Goal: Transaction & Acquisition: Purchase product/service

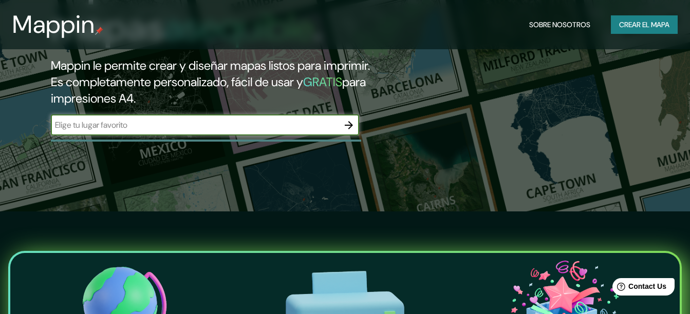
click at [127, 124] on input "text" at bounding box center [195, 125] width 288 height 12
type input "[GEOGRAPHIC_DATA]"
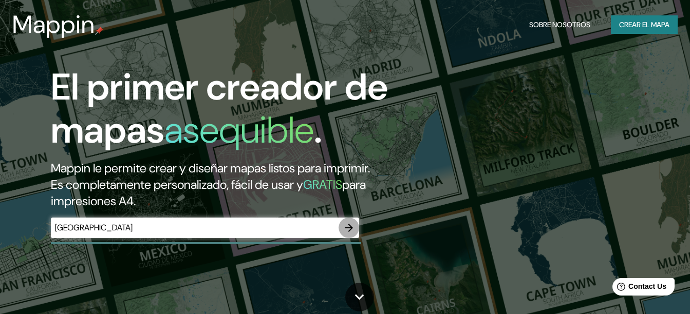
click at [350, 224] on icon "button" at bounding box center [348, 228] width 12 height 12
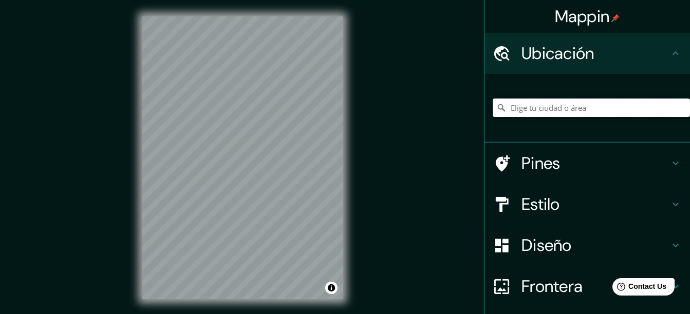
click at [558, 110] on input "Elige tu ciudad o área" at bounding box center [590, 108] width 197 height 18
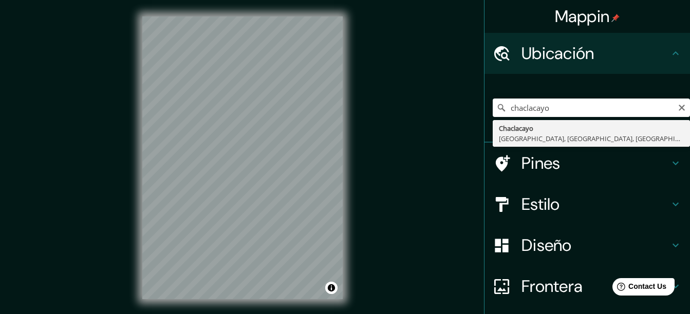
type input "Chaclacayo, [GEOGRAPHIC_DATA], [GEOGRAPHIC_DATA], [GEOGRAPHIC_DATA]"
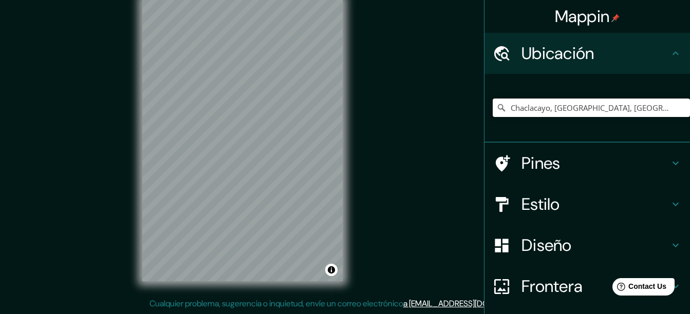
scroll to position [79, 0]
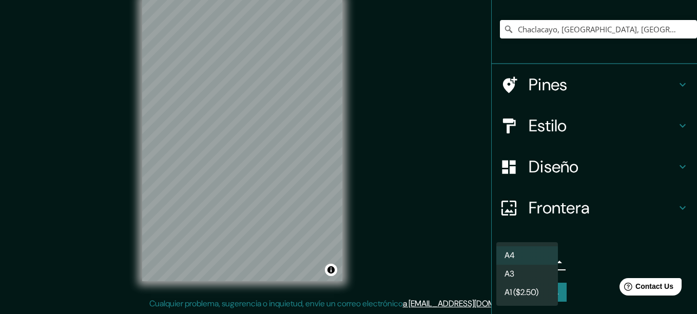
click at [534, 262] on body "Mappin Ubicación Chaclacayo, [GEOGRAPHIC_DATA], [GEOGRAPHIC_DATA], [GEOGRAPHIC_…" at bounding box center [348, 139] width 697 height 314
click at [539, 290] on font "A1 ($2.50)" at bounding box center [522, 293] width 34 height 12
click at [541, 262] on body "Mappin Ubicación Chaclacayo, [GEOGRAPHIC_DATA], [GEOGRAPHIC_DATA], [GEOGRAPHIC_…" at bounding box center [348, 139] width 697 height 314
click at [540, 269] on li "A3" at bounding box center [528, 274] width 62 height 18
type input "a4"
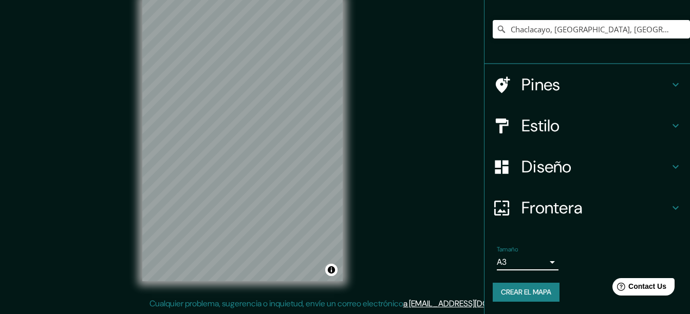
click at [581, 129] on h4 "Estilo" at bounding box center [595, 126] width 148 height 21
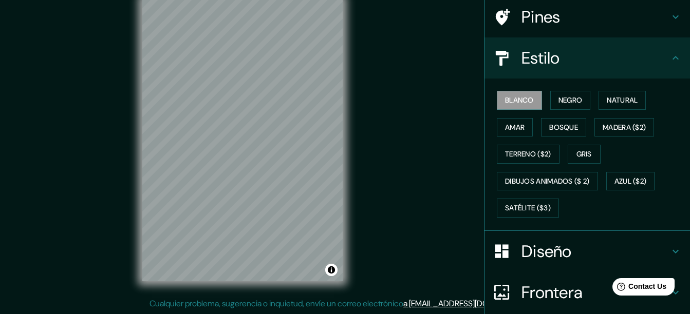
click at [587, 26] on h4 "Pines" at bounding box center [595, 17] width 148 height 21
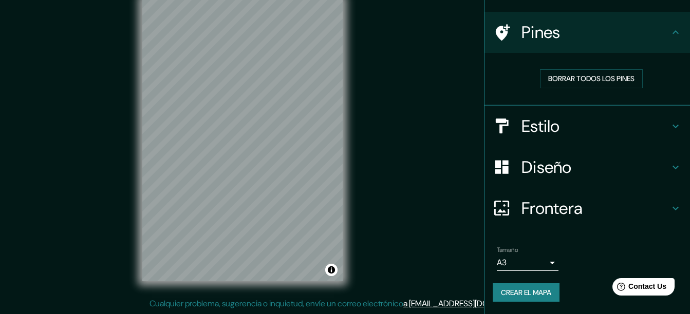
scroll to position [63, 0]
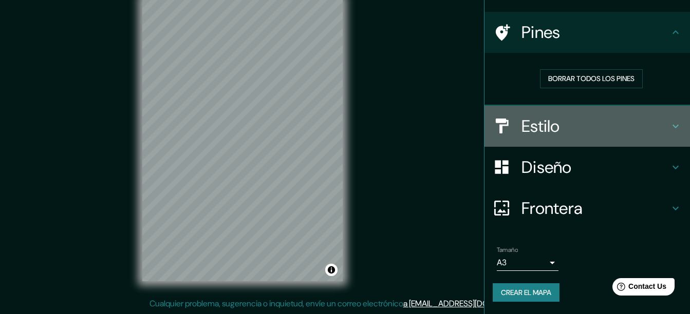
click at [578, 127] on h4 "Estilo" at bounding box center [595, 126] width 148 height 21
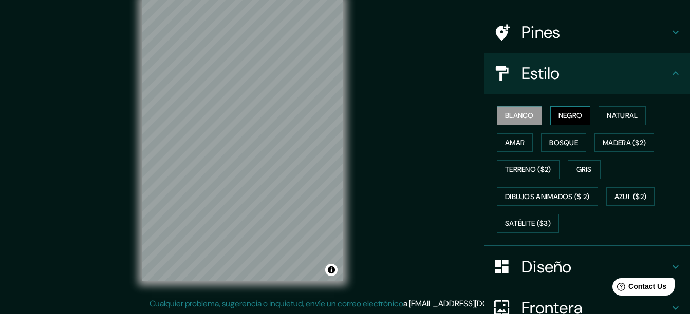
click at [567, 119] on font "Negro" at bounding box center [570, 115] width 24 height 13
click at [632, 117] on font "Natural" at bounding box center [621, 115] width 31 height 13
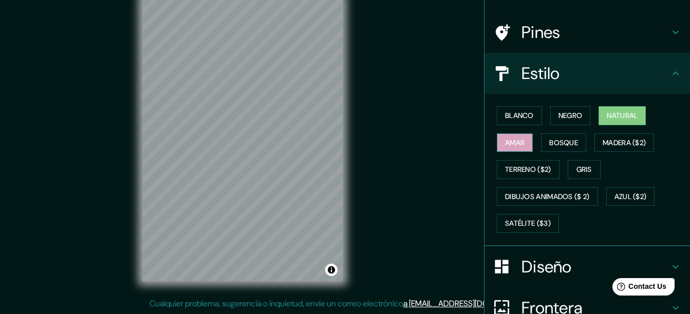
click at [519, 143] on button "Amar" at bounding box center [515, 143] width 36 height 19
click at [553, 139] on font "Bosque" at bounding box center [563, 143] width 29 height 13
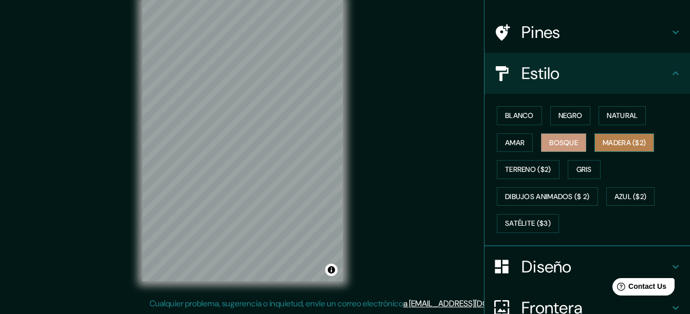
click at [616, 148] on font "Madera ($2)" at bounding box center [623, 143] width 43 height 13
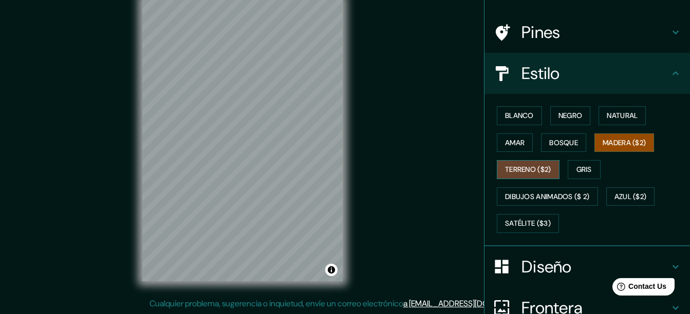
click at [516, 166] on font "Terreno ($2)" at bounding box center [528, 169] width 46 height 13
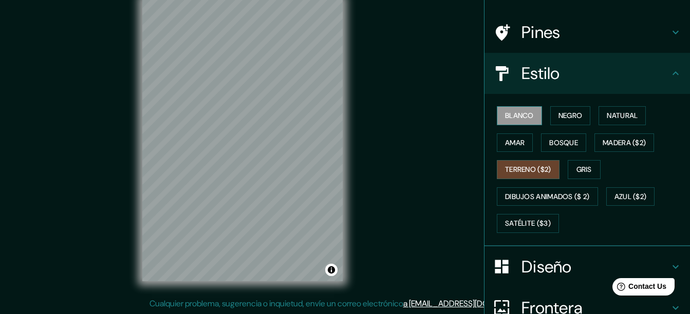
click at [511, 117] on font "Blanco" at bounding box center [519, 115] width 29 height 13
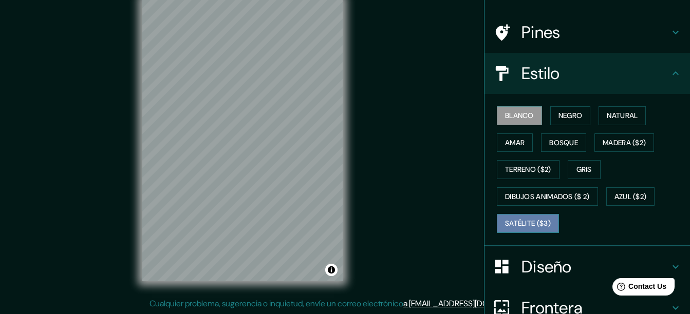
click at [526, 225] on font "Satélite ($3)" at bounding box center [528, 223] width 46 height 13
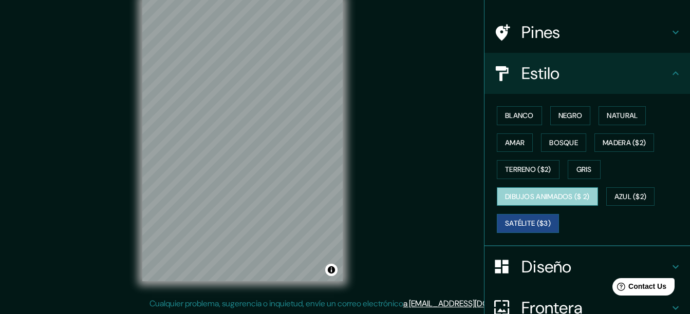
click at [538, 191] on font "Dibujos animados ($ 2)" at bounding box center [547, 197] width 85 height 13
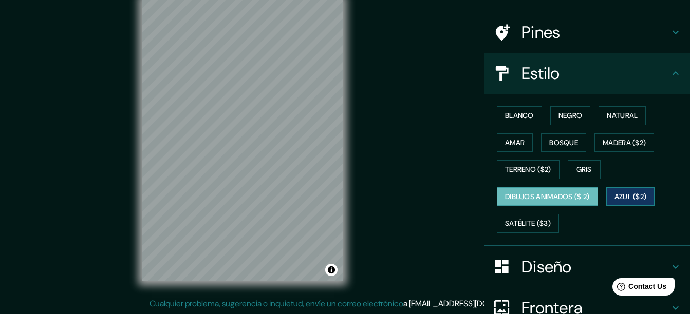
click at [634, 193] on font "Azul ($2)" at bounding box center [630, 197] width 32 height 13
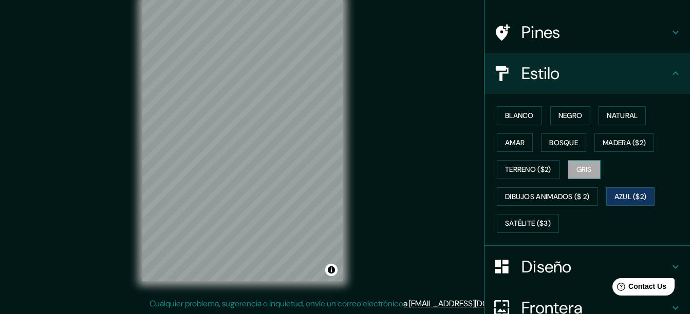
click at [584, 173] on font "Gris" at bounding box center [583, 169] width 15 height 13
click at [532, 174] on font "Terreno ($2)" at bounding box center [528, 169] width 46 height 13
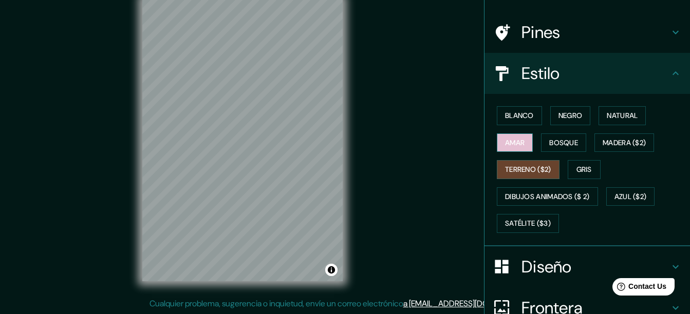
click at [512, 145] on font "Amar" at bounding box center [515, 143] width 20 height 13
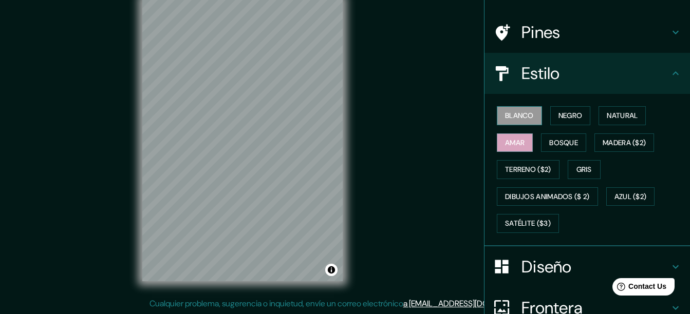
click at [508, 112] on font "Blanco" at bounding box center [519, 115] width 29 height 13
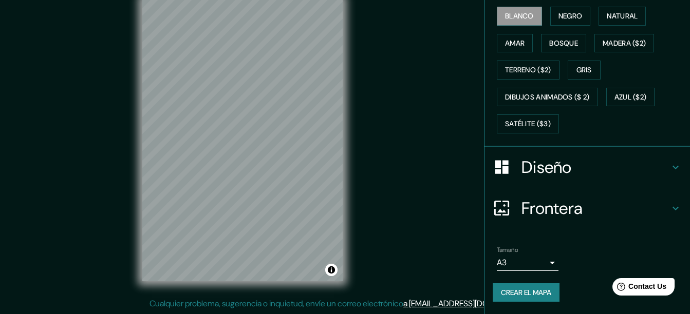
click at [554, 168] on h4 "Diseño" at bounding box center [595, 167] width 148 height 21
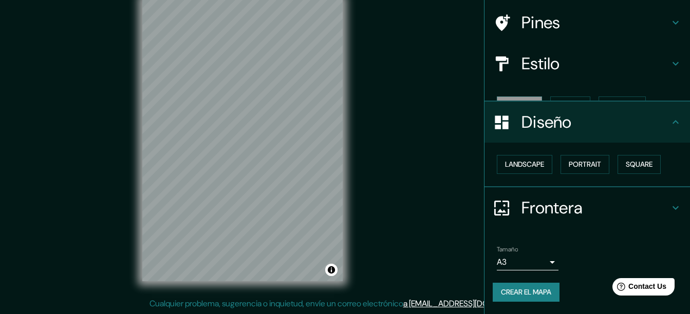
scroll to position [55, 0]
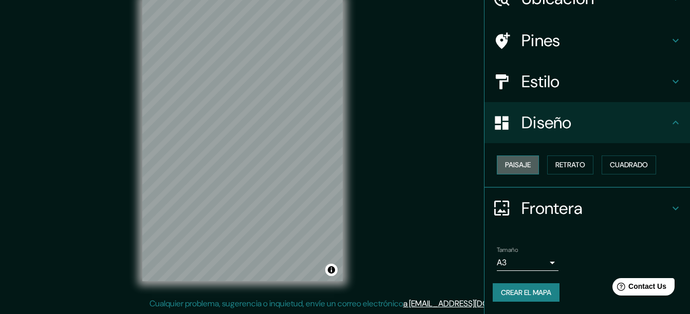
click at [522, 167] on font "Paisaje" at bounding box center [518, 165] width 26 height 13
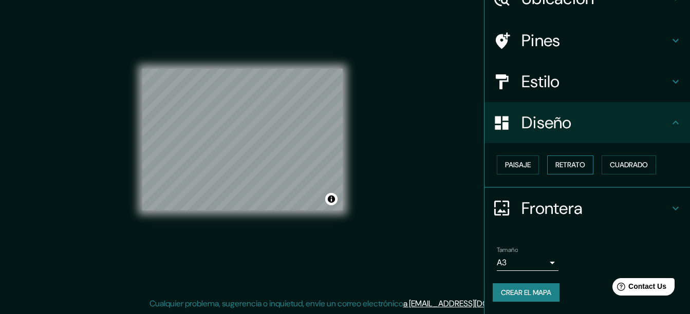
click at [560, 166] on font "Retrato" at bounding box center [570, 165] width 30 height 13
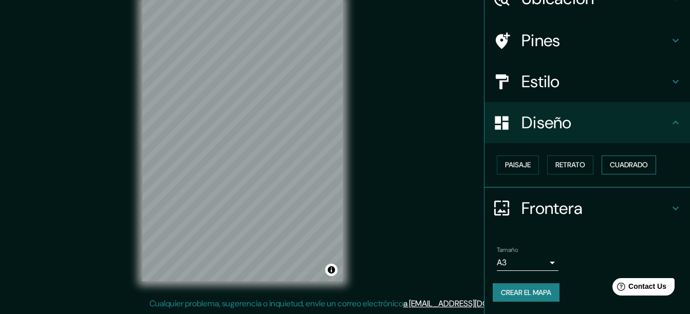
click at [619, 161] on font "Cuadrado" at bounding box center [629, 165] width 38 height 13
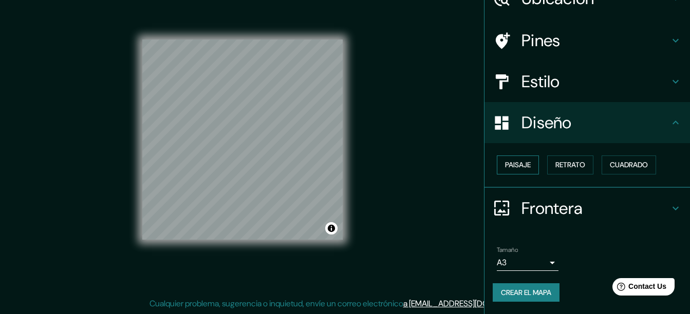
click at [519, 167] on font "Paisaje" at bounding box center [518, 165] width 26 height 13
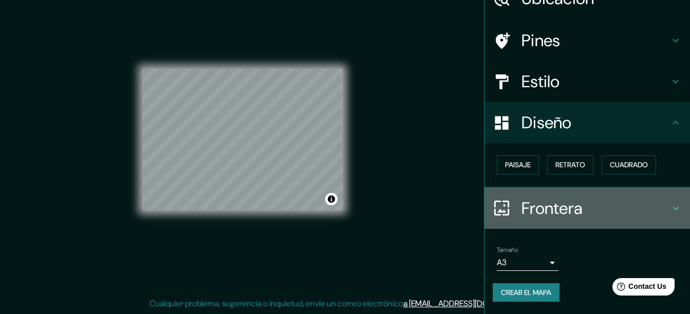
click at [537, 207] on h4 "Frontera" at bounding box center [595, 208] width 148 height 21
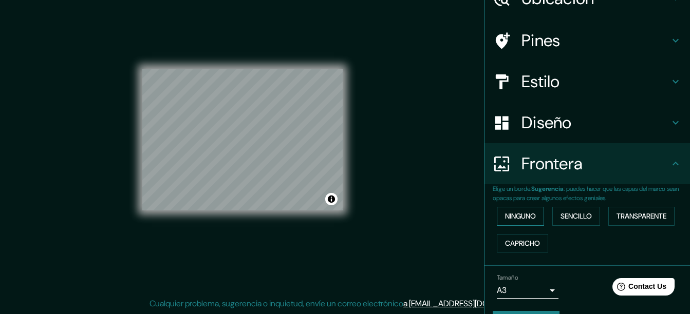
click at [513, 218] on font "Ninguno" at bounding box center [520, 216] width 31 height 13
click at [578, 219] on font "Sencillo" at bounding box center [575, 216] width 31 height 13
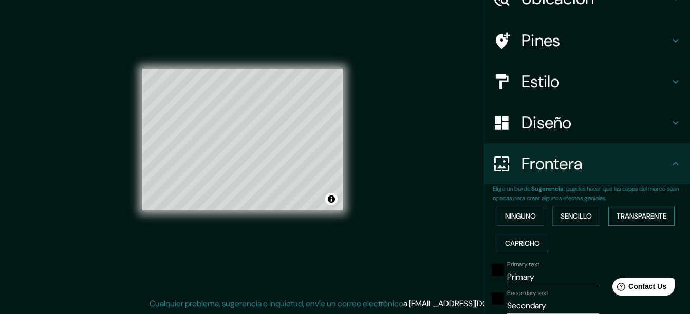
click at [645, 213] on font "Transparente" at bounding box center [641, 216] width 50 height 13
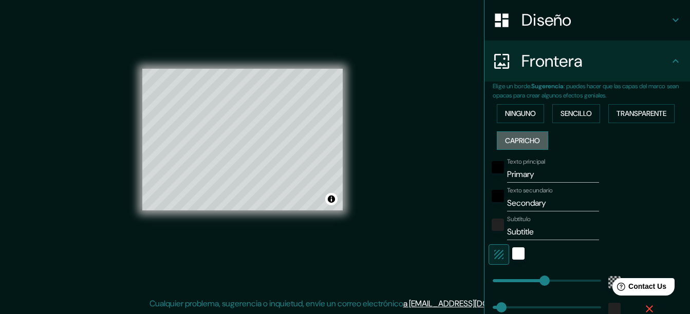
click at [524, 142] on font "Capricho" at bounding box center [522, 141] width 35 height 13
click at [628, 113] on font "Transparente" at bounding box center [641, 113] width 50 height 13
click at [519, 117] on font "Ninguno" at bounding box center [520, 113] width 31 height 13
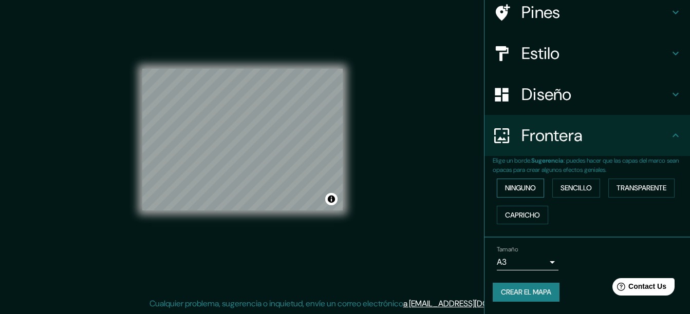
scroll to position [83, 0]
click at [573, 185] on font "Sencillo" at bounding box center [575, 188] width 31 height 13
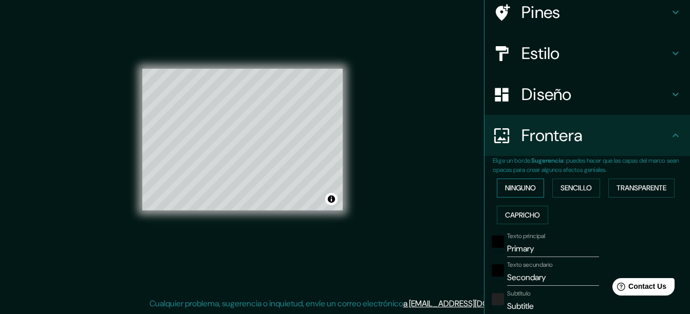
click at [519, 187] on font "Ninguno" at bounding box center [520, 188] width 31 height 13
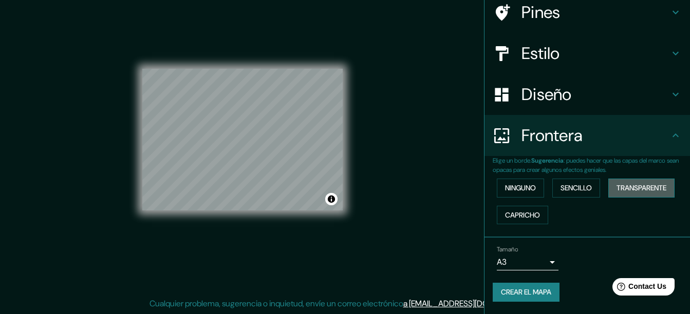
click at [621, 188] on font "Transparente" at bounding box center [641, 188] width 50 height 13
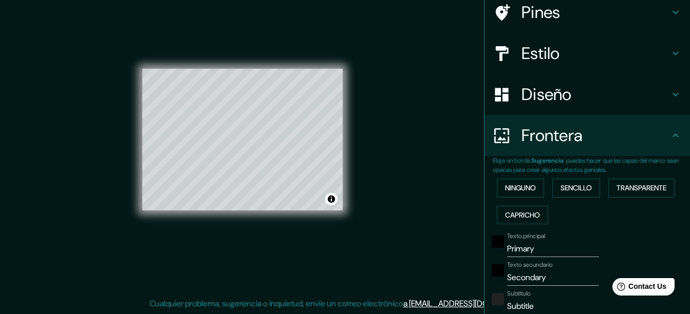
scroll to position [186, 0]
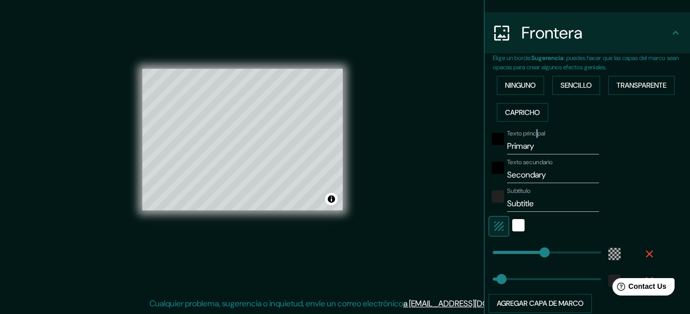
click at [529, 138] on label "Texto principal" at bounding box center [526, 133] width 38 height 9
drag, startPoint x: 529, startPoint y: 139, endPoint x: 502, endPoint y: 140, distance: 27.8
click at [507, 140] on input "Primary" at bounding box center [553, 146] width 92 height 16
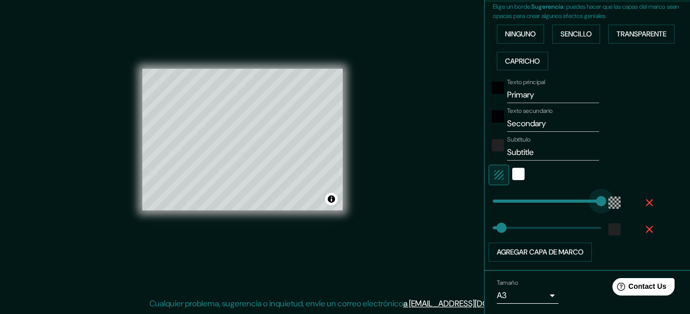
type input "211"
drag, startPoint x: 532, startPoint y: 201, endPoint x: 543, endPoint y: 213, distance: 16.3
type input "31"
click at [490, 217] on div at bounding box center [544, 227] width 112 height 23
type input "343"
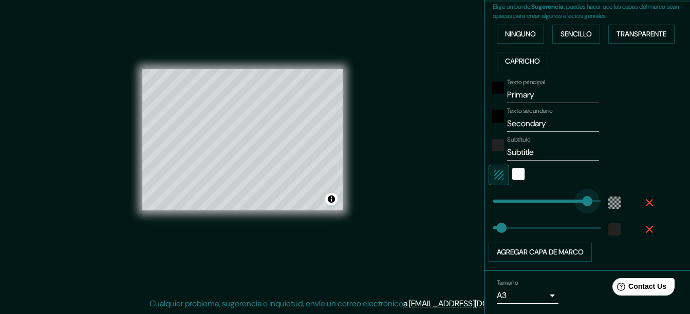
drag, startPoint x: 539, startPoint y: 203, endPoint x: 580, endPoint y: 204, distance: 40.6
type input "31"
type input "76"
drag, startPoint x: 581, startPoint y: 199, endPoint x: 506, endPoint y: 209, distance: 75.1
type input "31"
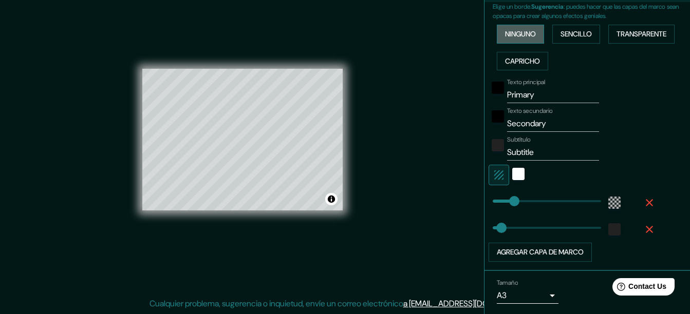
click at [513, 36] on font "Ninguno" at bounding box center [520, 34] width 31 height 13
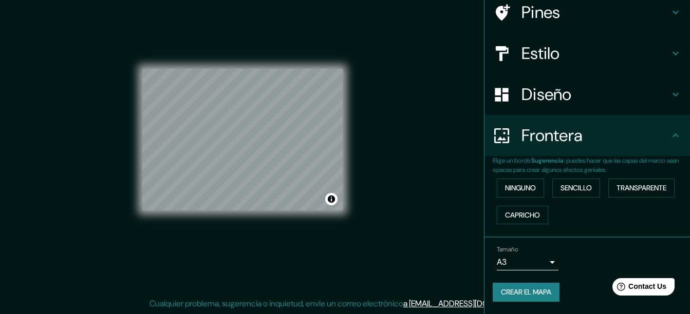
scroll to position [0, 0]
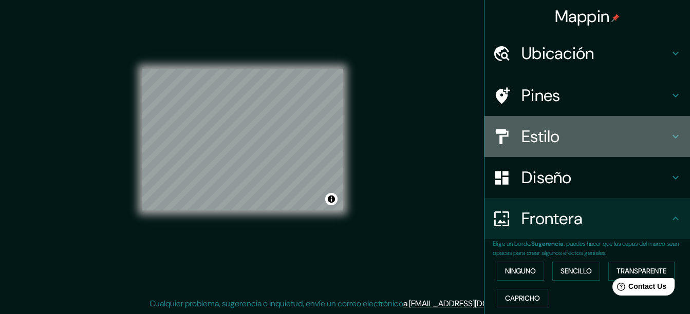
click at [559, 131] on h4 "Estilo" at bounding box center [595, 136] width 148 height 21
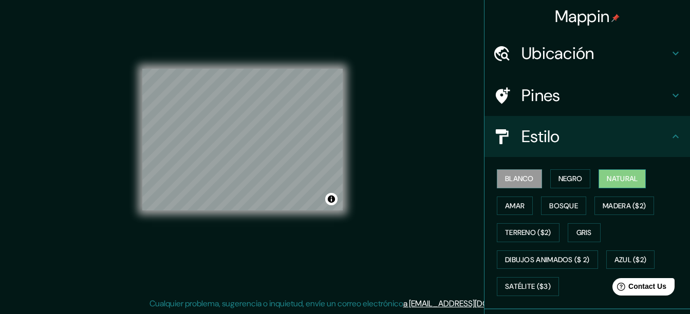
click at [621, 177] on font "Natural" at bounding box center [621, 179] width 31 height 13
click at [541, 207] on button "Bosque" at bounding box center [563, 206] width 45 height 19
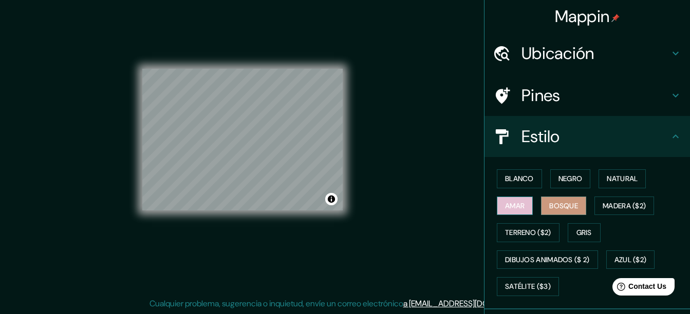
click at [497, 206] on button "Amar" at bounding box center [515, 206] width 36 height 19
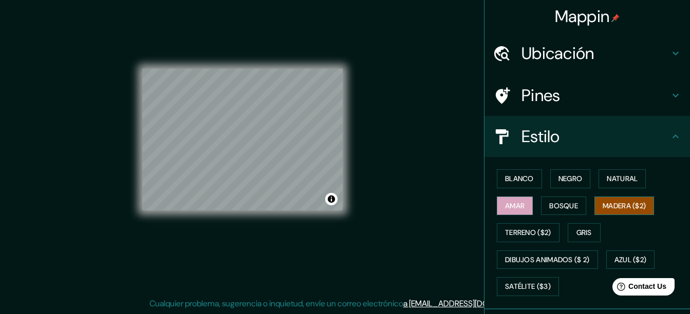
click at [615, 205] on font "Madera ($2)" at bounding box center [623, 206] width 43 height 13
click at [538, 232] on font "Terreno ($2)" at bounding box center [528, 232] width 46 height 13
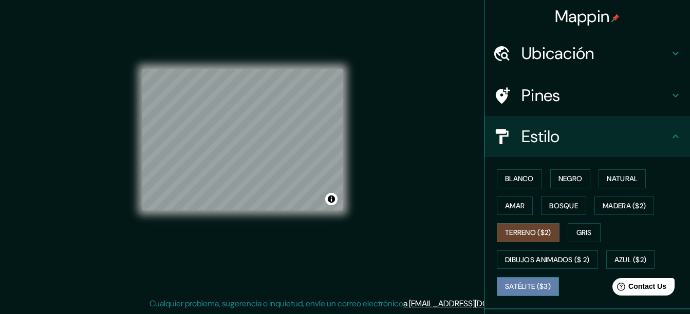
click at [522, 290] on font "Satélite ($3)" at bounding box center [528, 286] width 46 height 13
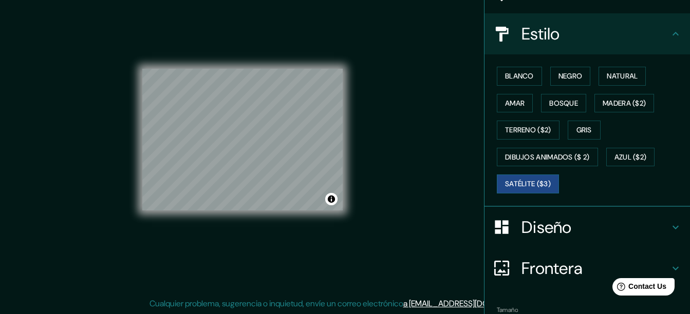
scroll to position [163, 0]
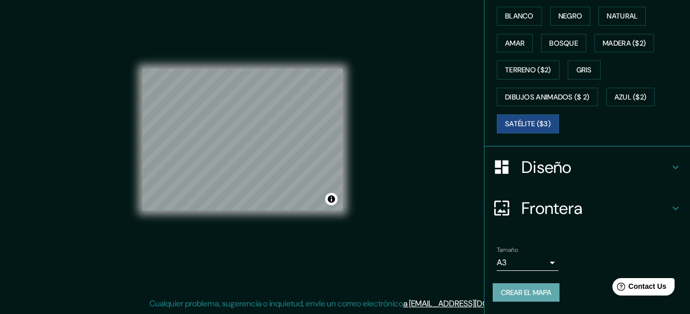
click at [518, 295] on font "Crear el mapa" at bounding box center [526, 293] width 50 height 13
click at [526, 296] on font "Crear el mapa" at bounding box center [526, 293] width 50 height 13
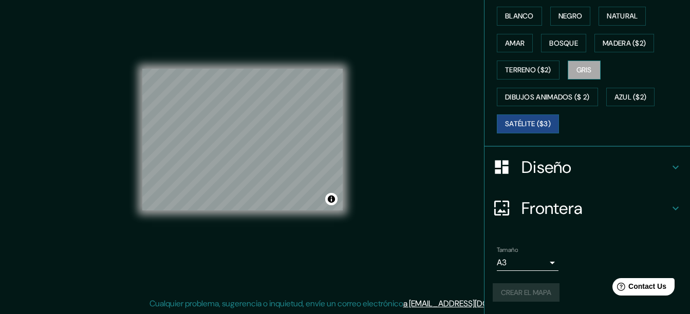
scroll to position [60, 0]
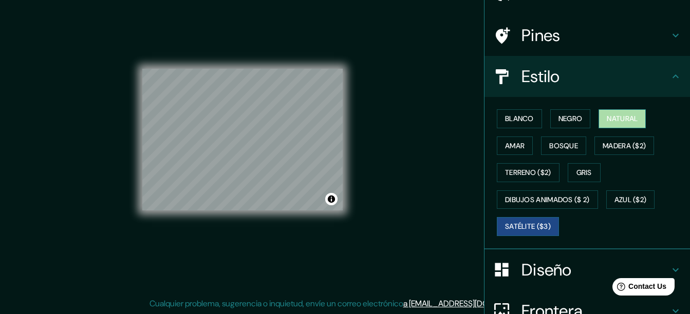
click at [608, 120] on font "Natural" at bounding box center [621, 118] width 31 height 13
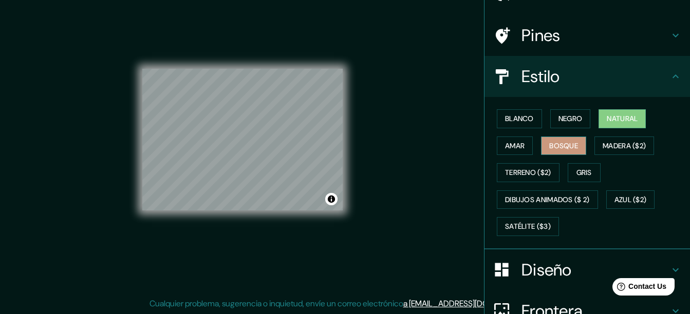
click at [563, 149] on font "Bosque" at bounding box center [563, 146] width 29 height 13
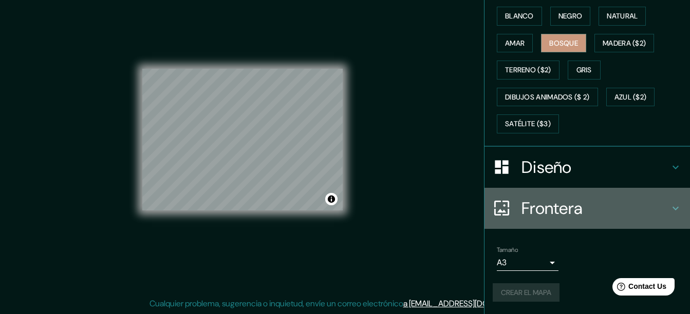
click at [616, 221] on div "Frontera" at bounding box center [586, 208] width 205 height 41
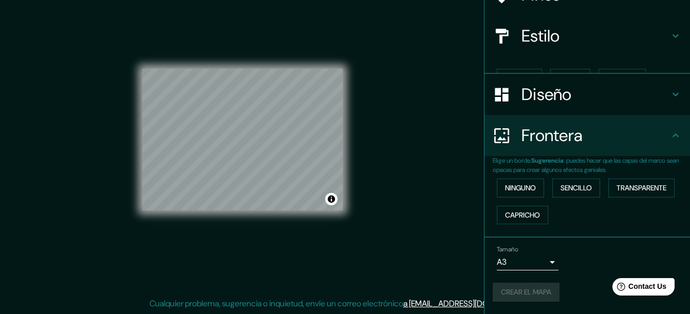
scroll to position [83, 0]
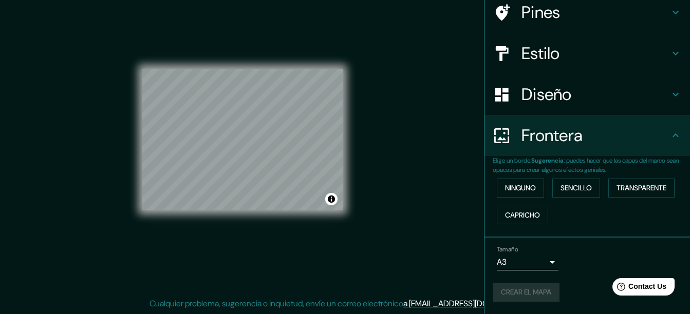
click at [591, 112] on div "Diseño" at bounding box center [586, 94] width 205 height 41
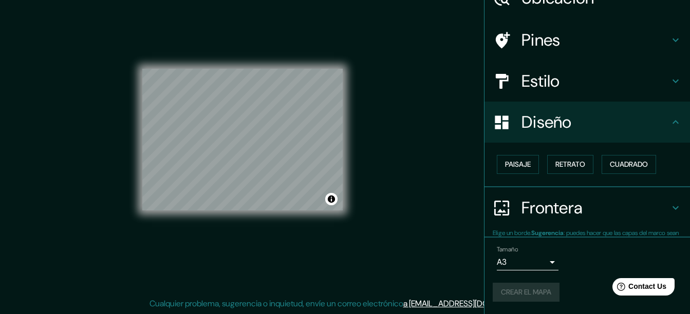
scroll to position [55, 0]
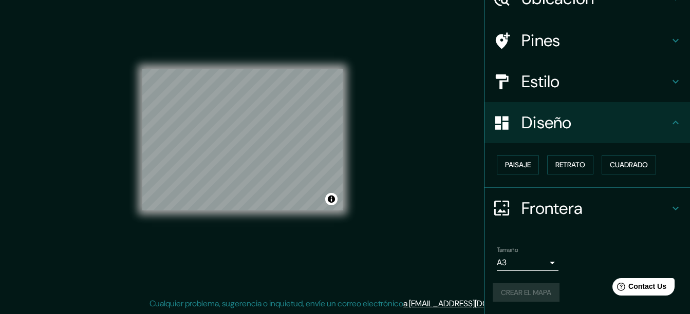
click at [570, 272] on div "Tamaño A3 a4" at bounding box center [586, 258] width 189 height 33
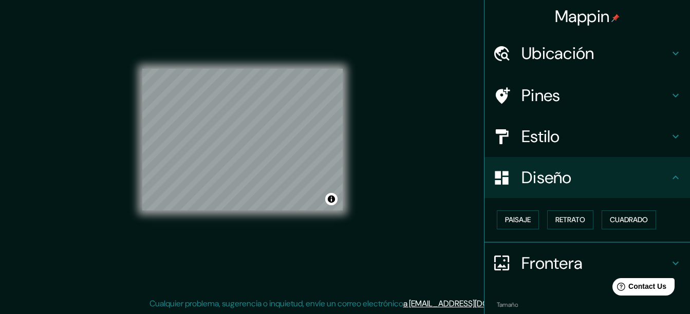
scroll to position [0, 0]
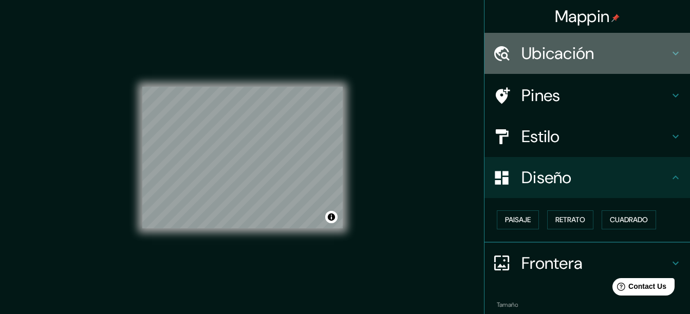
click at [604, 56] on h4 "Ubicación" at bounding box center [595, 53] width 148 height 21
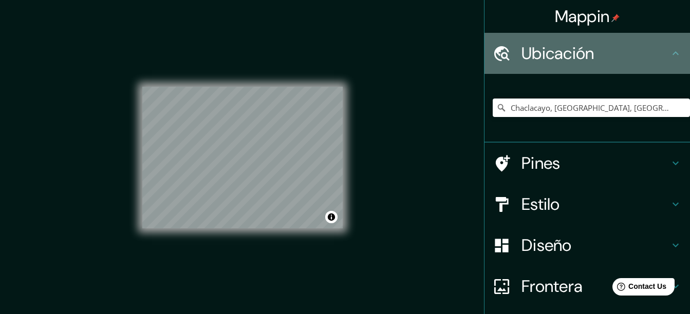
click at [621, 58] on h4 "Ubicación" at bounding box center [595, 53] width 148 height 21
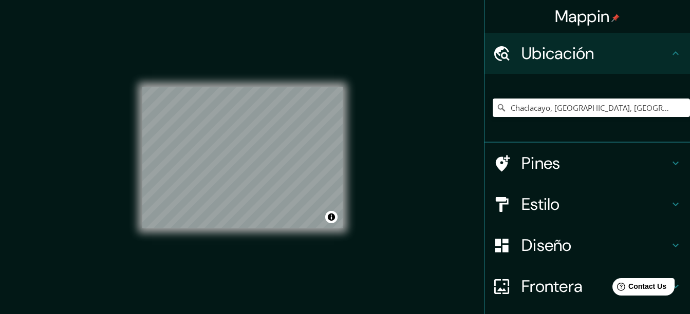
click at [677, 38] on div "Ubicación" at bounding box center [586, 53] width 205 height 41
click at [624, 175] on div "Pines" at bounding box center [586, 163] width 205 height 41
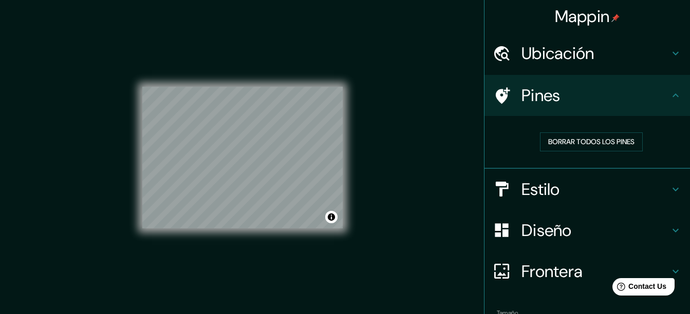
scroll to position [51, 0]
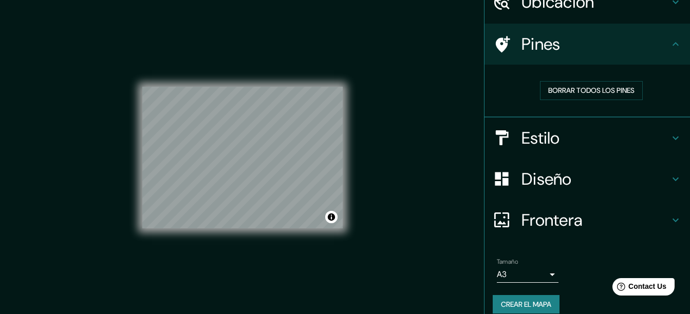
click at [604, 145] on h4 "Estilo" at bounding box center [595, 138] width 148 height 21
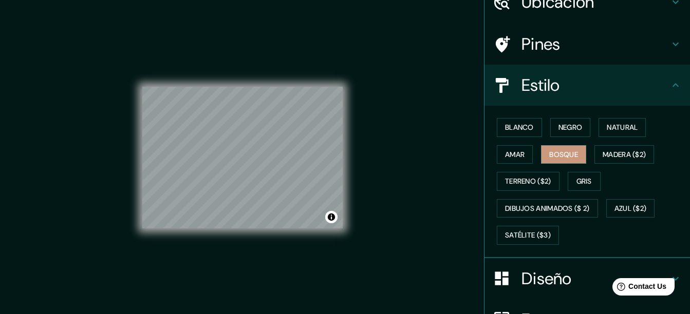
scroll to position [163, 0]
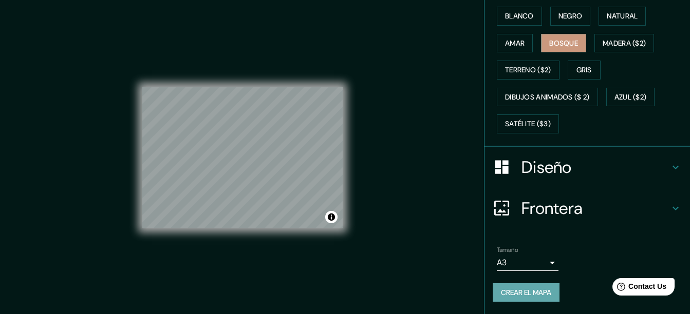
click at [534, 287] on font "Crear el mapa" at bounding box center [526, 293] width 50 height 13
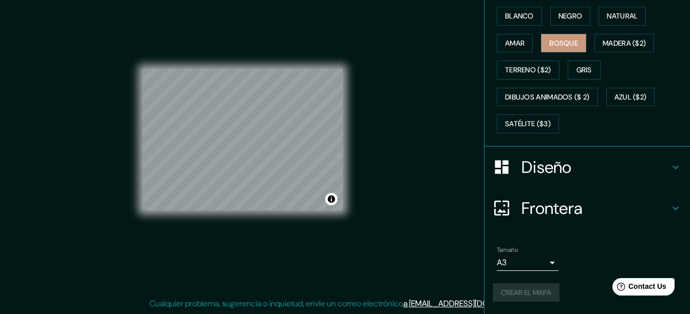
click at [431, 262] on div "Mappin Ubicación Chaclacayo, [GEOGRAPHIC_DATA], [GEOGRAPHIC_DATA], [GEOGRAPHIC_…" at bounding box center [345, 148] width 690 height 332
click at [644, 284] on span "Contact Us" at bounding box center [647, 286] width 40 height 9
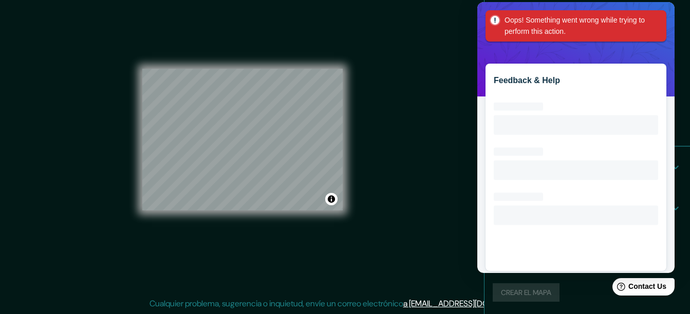
scroll to position [0, 0]
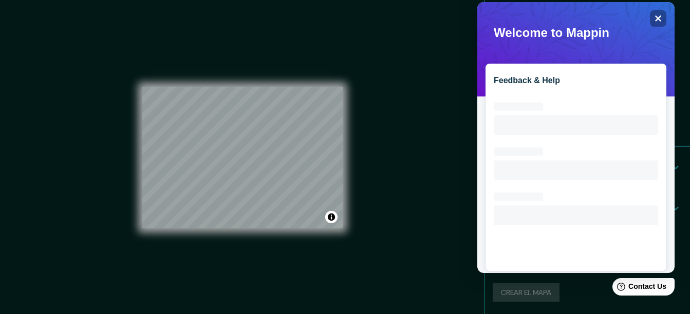
click at [443, 108] on div "Mappin Ubicación Chaclacayo, [GEOGRAPHIC_DATA], [GEOGRAPHIC_DATA], [GEOGRAPHIC_…" at bounding box center [345, 166] width 690 height 332
click at [658, 18] on icon "Close" at bounding box center [658, 18] width 8 height 8
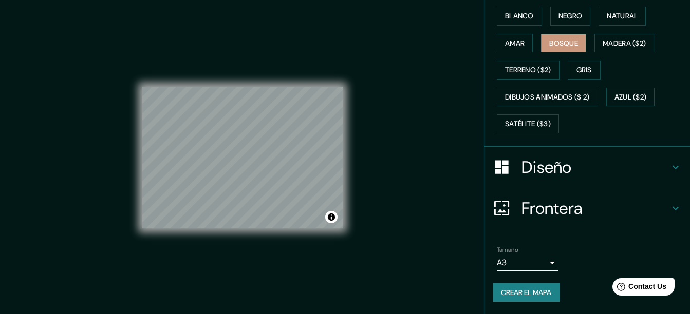
scroll to position [18, 0]
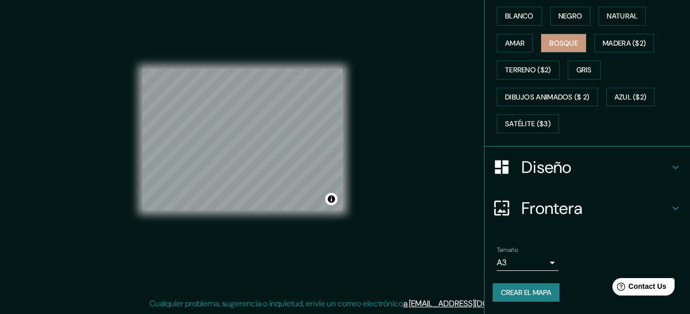
click at [516, 296] on font "Crear el mapa" at bounding box center [526, 293] width 50 height 13
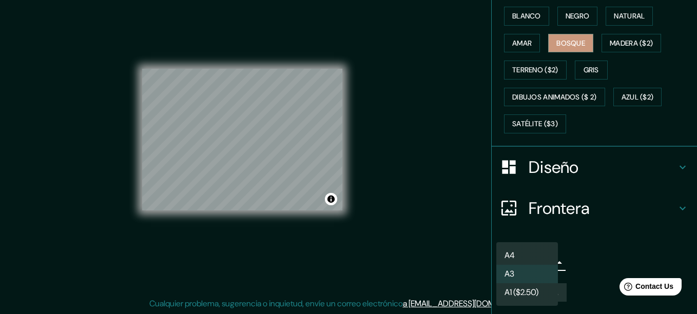
click at [540, 258] on body "Mappin Ubicación Chaclacayo, [GEOGRAPHIC_DATA], [GEOGRAPHIC_DATA], [GEOGRAPHIC_…" at bounding box center [348, 139] width 697 height 314
click at [547, 251] on li "A4" at bounding box center [528, 255] width 62 height 18
type input "single"
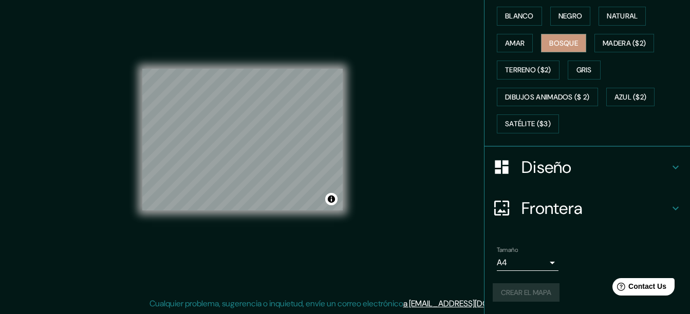
click at [529, 294] on div "Crear el mapa" at bounding box center [586, 292] width 189 height 19
